Goal: Entertainment & Leisure: Browse casually

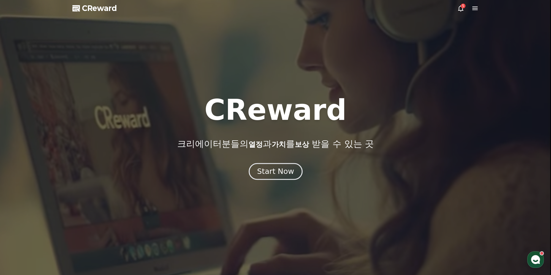
click at [284, 167] on div "Start Now" at bounding box center [275, 171] width 37 height 10
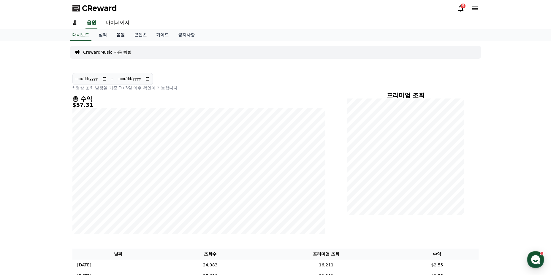
drag, startPoint x: 118, startPoint y: 33, endPoint x: 137, endPoint y: 39, distance: 19.9
click at [118, 33] on link "음원" at bounding box center [121, 34] width 18 height 11
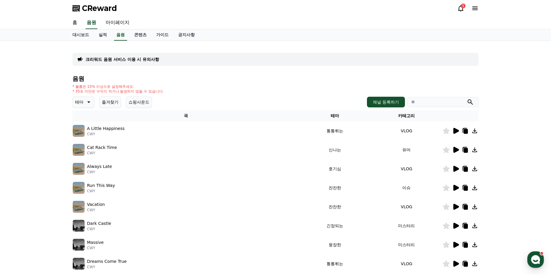
click at [109, 127] on p "A Little Happiness" at bounding box center [106, 128] width 38 height 6
click at [454, 131] on icon at bounding box center [456, 131] width 6 height 6
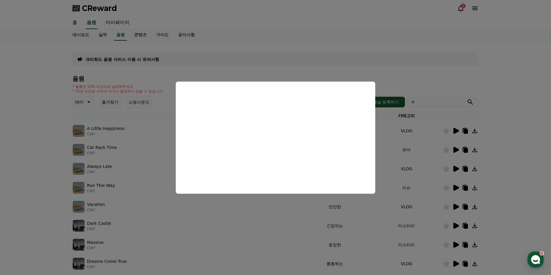
click at [478, 62] on button "close modal" at bounding box center [275, 137] width 551 height 275
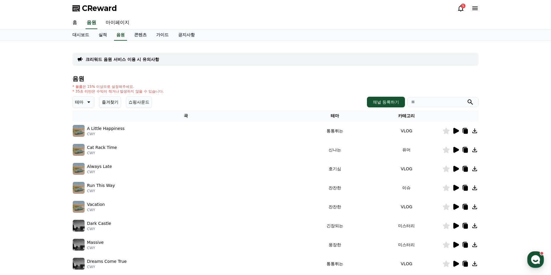
click at [500, 78] on div "크리워드 음원 서비스 이용 시 유의사항 음원 * 볼륨은 15% 이상으로 설정해주세요. * 35초 미만은 수익이 적거나 발생하지 않을 수 있습니…" at bounding box center [275, 184] width 551 height 287
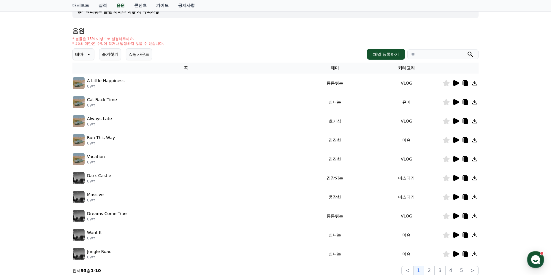
scroll to position [127, 0]
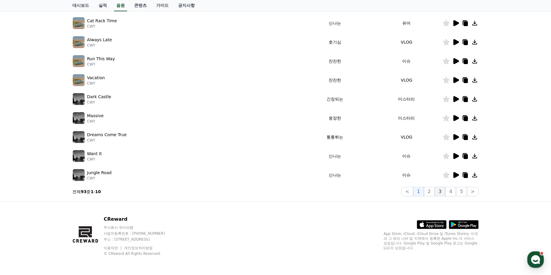
click at [443, 193] on button "3" at bounding box center [439, 191] width 11 height 9
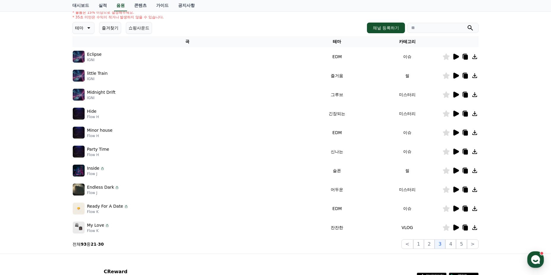
scroll to position [67, 0]
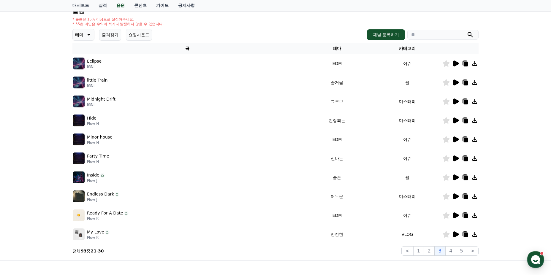
click at [456, 157] on icon at bounding box center [456, 158] width 6 height 6
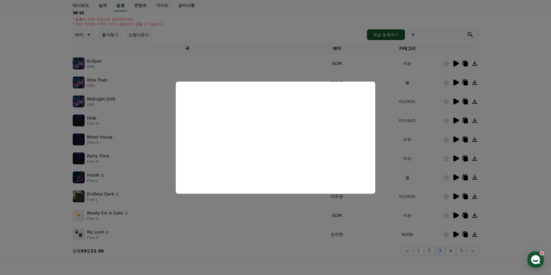
click at [483, 88] on button "close modal" at bounding box center [275, 137] width 551 height 275
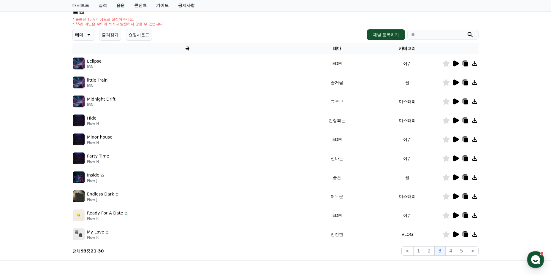
click at [109, 81] on div "little Train IGNI" at bounding box center [187, 83] width 229 height 12
click at [91, 82] on p "little Train" at bounding box center [97, 80] width 20 height 6
drag, startPoint x: 77, startPoint y: 83, endPoint x: 309, endPoint y: 82, distance: 231.7
click at [77, 83] on img at bounding box center [79, 83] width 12 height 12
click at [454, 82] on icon at bounding box center [456, 82] width 6 height 6
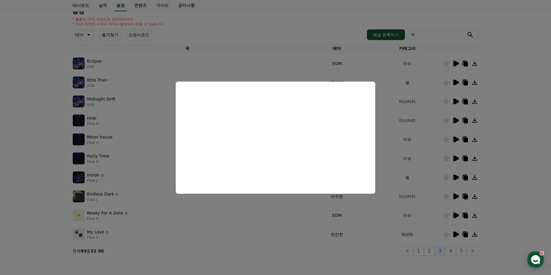
click at [38, 144] on button "close modal" at bounding box center [275, 137] width 551 height 275
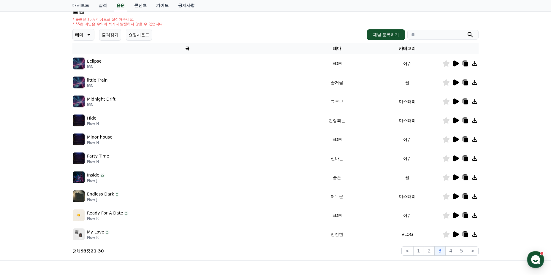
click at [88, 34] on icon at bounding box center [88, 34] width 3 height 1
click at [82, 74] on button "신나는" at bounding box center [81, 76] width 17 height 13
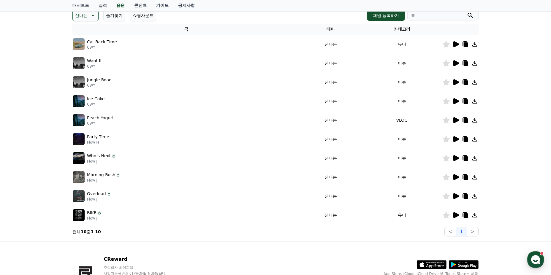
scroll to position [89, 0]
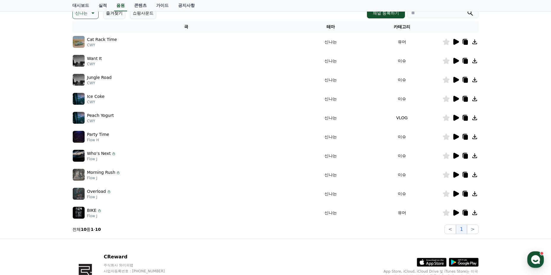
click at [453, 117] on icon at bounding box center [456, 118] width 6 height 6
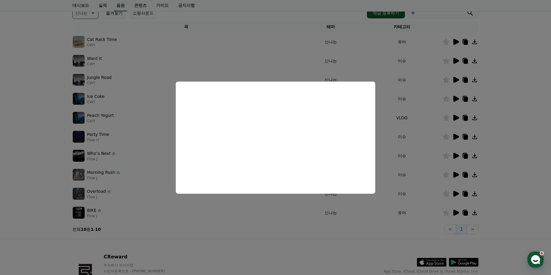
drag, startPoint x: 39, startPoint y: 135, endPoint x: 103, endPoint y: 124, distance: 65.2
click at [39, 135] on button "close modal" at bounding box center [275, 137] width 551 height 275
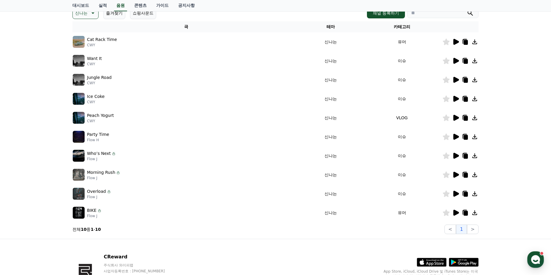
click at [452, 98] on icon at bounding box center [455, 98] width 7 height 7
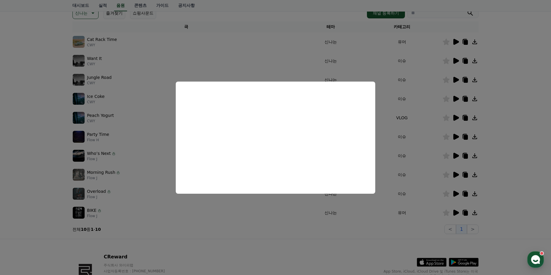
click at [42, 131] on button "close modal" at bounding box center [275, 137] width 551 height 275
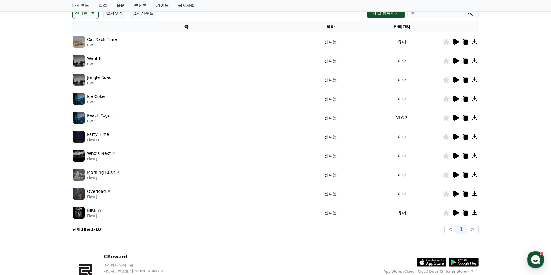
click at [453, 80] on icon at bounding box center [456, 80] width 6 height 6
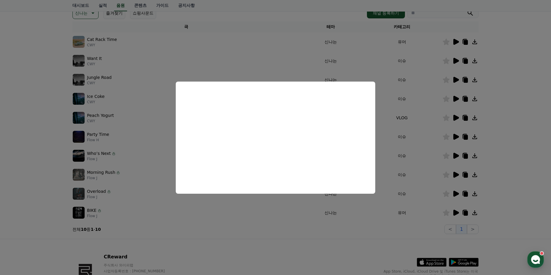
click at [44, 104] on button "close modal" at bounding box center [275, 137] width 551 height 275
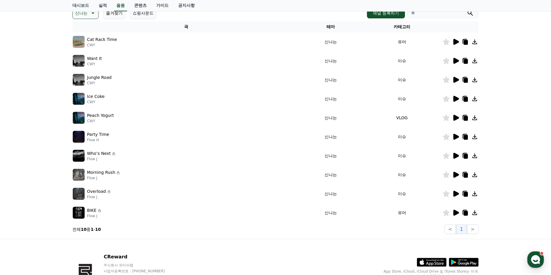
click at [453, 59] on icon at bounding box center [456, 61] width 6 height 6
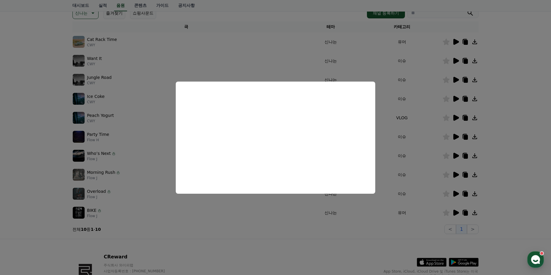
click at [42, 128] on button "close modal" at bounding box center [275, 137] width 551 height 275
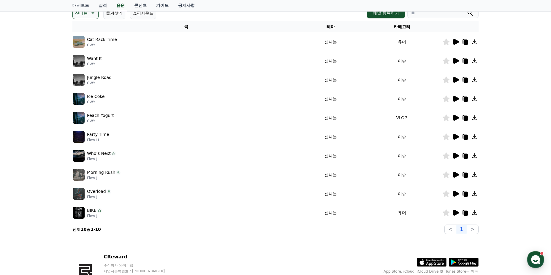
click at [451, 117] on div at bounding box center [460, 117] width 36 height 7
click at [454, 117] on icon at bounding box center [456, 118] width 6 height 6
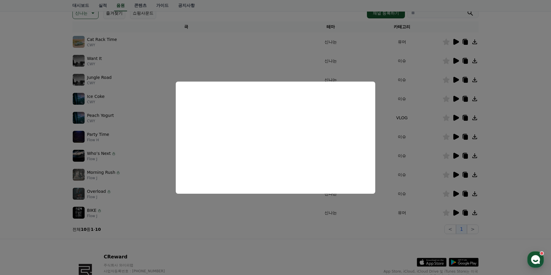
click at [45, 93] on button "close modal" at bounding box center [275, 137] width 551 height 275
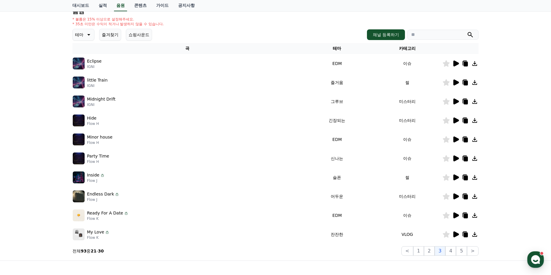
click at [455, 139] on icon at bounding box center [456, 139] width 6 height 6
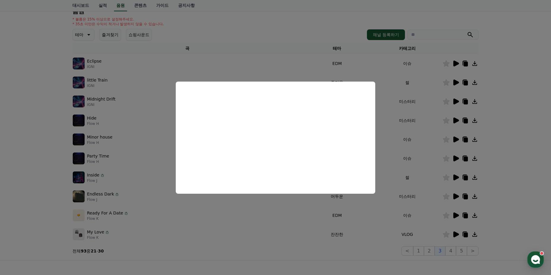
click at [25, 189] on button "close modal" at bounding box center [275, 137] width 551 height 275
